Goal: Communication & Community: Share content

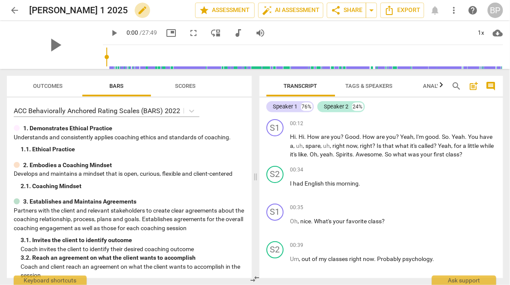
click at [148, 9] on span "edit" at bounding box center [142, 10] width 10 height 10
type input "[PERSON_NAME] 1 2025 (Due [DATE])"
click at [335, 10] on span "share" at bounding box center [336, 10] width 10 height 10
click at [327, 3] on button "share Share" at bounding box center [346, 10] width 39 height 15
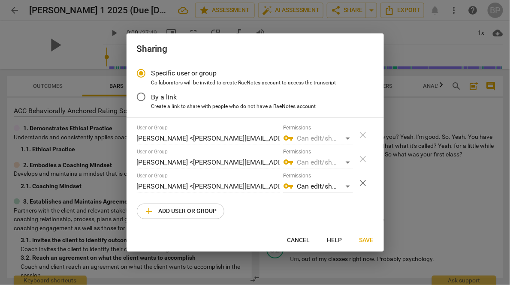
click at [165, 213] on span "add Add user or group" at bounding box center [180, 211] width 73 height 10
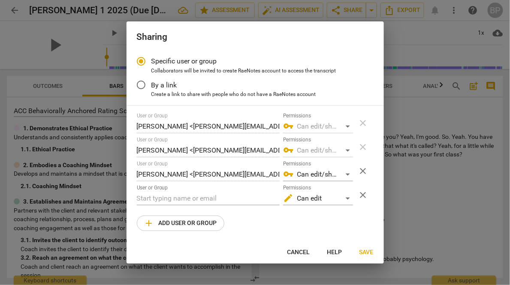
radio input "false"
click at [148, 197] on input "text" at bounding box center [208, 199] width 143 height 14
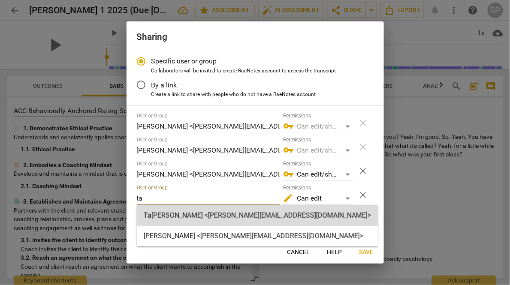
type input "ta"
radio input "false"
type input "[PERSON_NAME] <[PERSON_NAME][EMAIL_ADDRESS][DOMAIN_NAME]>"
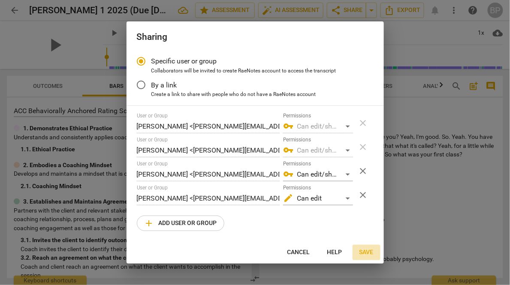
click at [366, 254] on span "Save" at bounding box center [367, 252] width 14 height 9
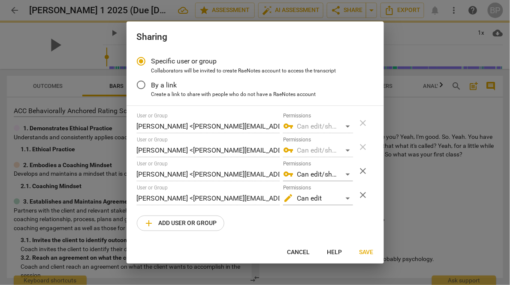
radio input "false"
type input "[PERSON_NAME] <[PERSON_NAME][EMAIL_ADDRESS][DOMAIN_NAME]>"
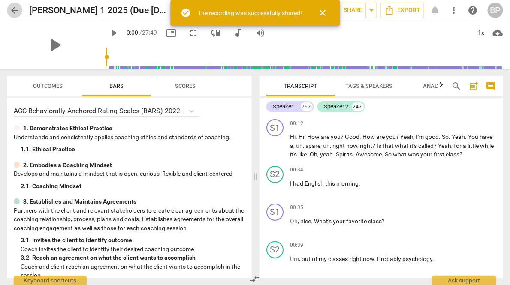
click at [16, 7] on span "arrow_back" at bounding box center [14, 10] width 10 height 10
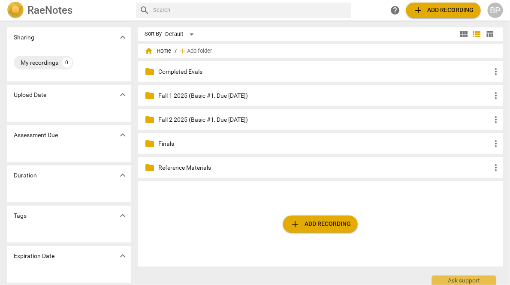
click at [199, 142] on p "Finals" at bounding box center [324, 143] width 333 height 9
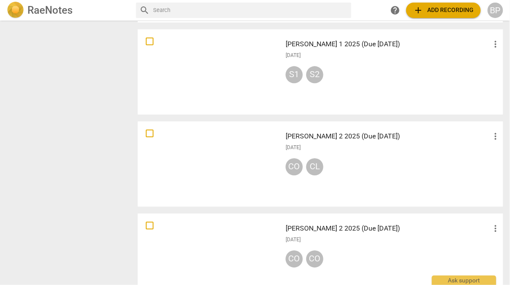
scroll to position [640, 0]
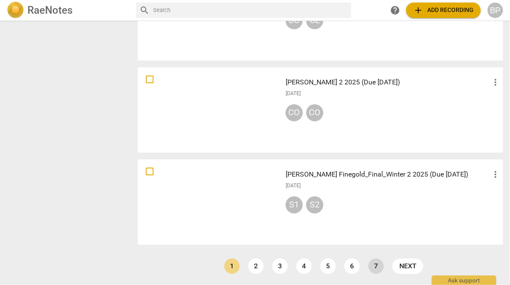
click at [372, 266] on link "7" at bounding box center [376, 266] width 15 height 15
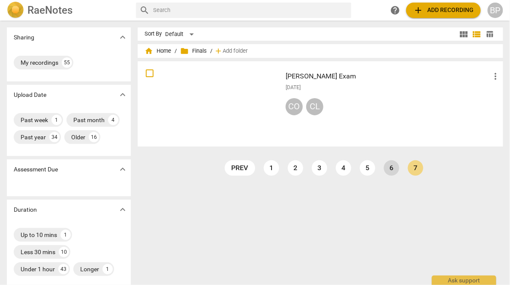
click at [391, 167] on link "6" at bounding box center [391, 167] width 15 height 15
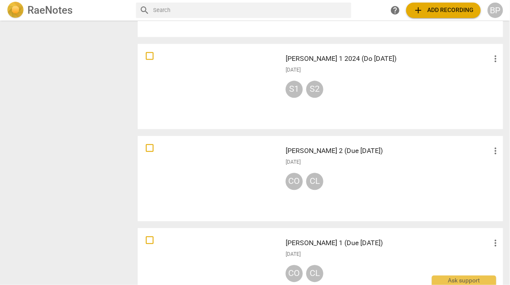
scroll to position [640, 0]
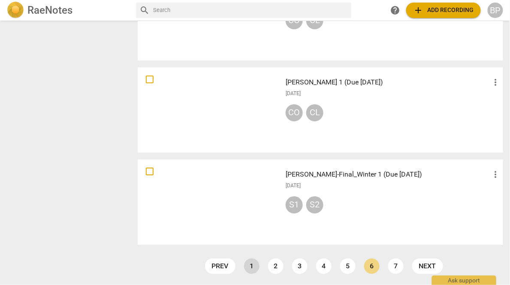
click at [245, 269] on link "1" at bounding box center [251, 266] width 15 height 15
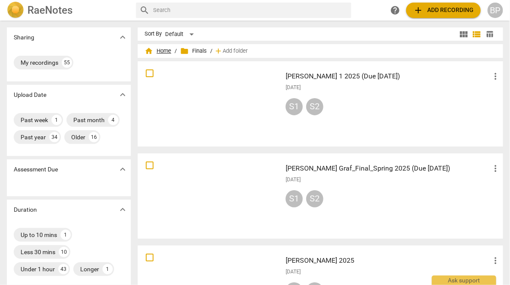
click at [157, 51] on span "home Home" at bounding box center [158, 51] width 27 height 9
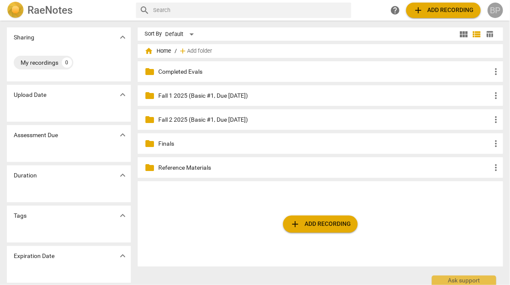
click at [497, 15] on div "BP" at bounding box center [495, 10] width 15 height 15
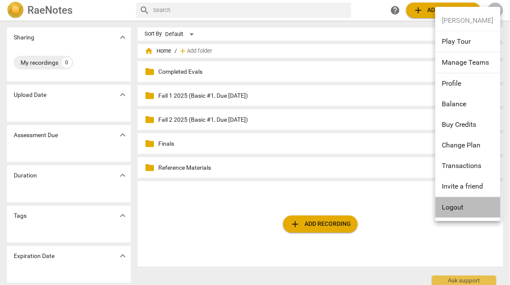
click at [453, 210] on li "Logout" at bounding box center [468, 207] width 65 height 21
